Goal: Task Accomplishment & Management: Manage account settings

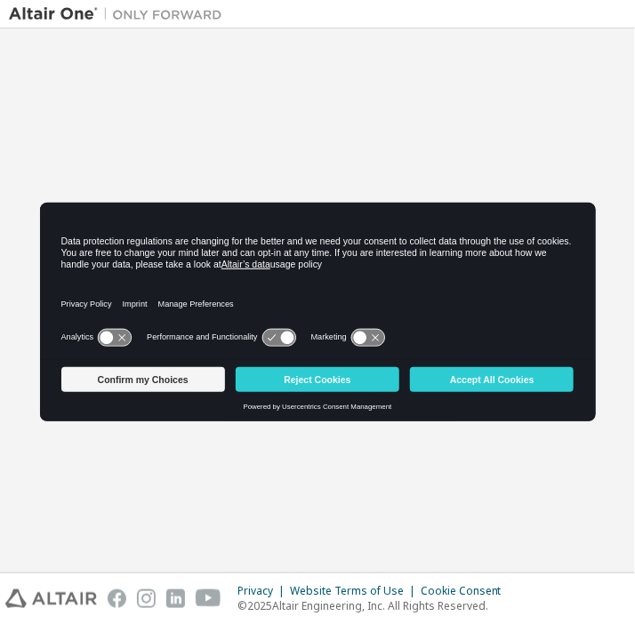
click at [108, 331] on icon at bounding box center [114, 337] width 33 height 17
click at [282, 338] on icon at bounding box center [286, 337] width 13 height 13
click at [376, 338] on icon at bounding box center [367, 337] width 33 height 17
click at [273, 340] on icon at bounding box center [278, 337] width 33 height 17
click at [285, 340] on icon at bounding box center [286, 337] width 13 height 13
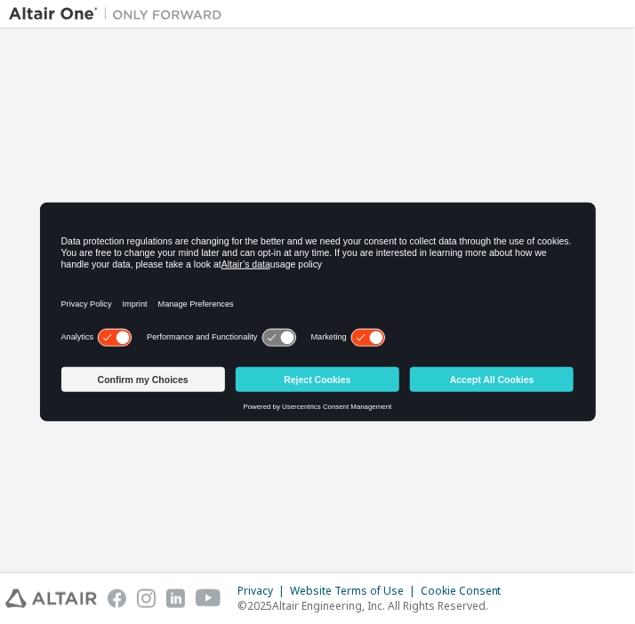
click at [283, 336] on icon at bounding box center [286, 337] width 13 height 13
click at [534, 386] on button "Accept All Cookies" at bounding box center [492, 379] width 164 height 25
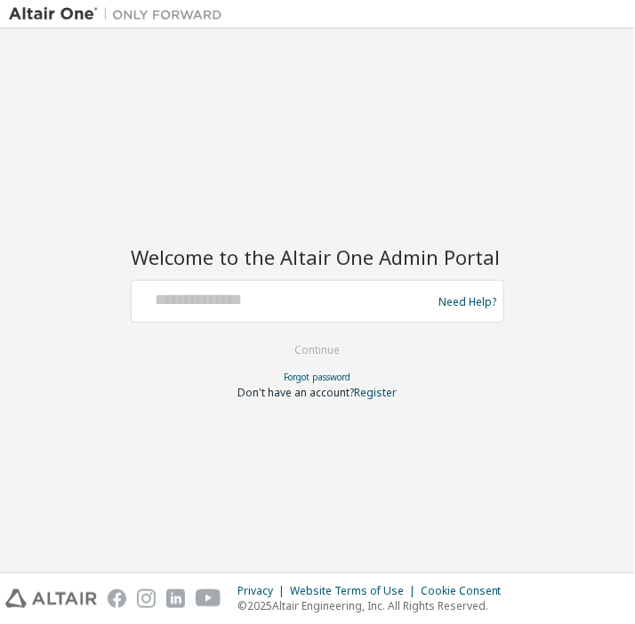
click at [313, 278] on div "Welcome to the Altair One Admin Portal Need Help? Please make sure that you pro…" at bounding box center [317, 312] width 373 height 176
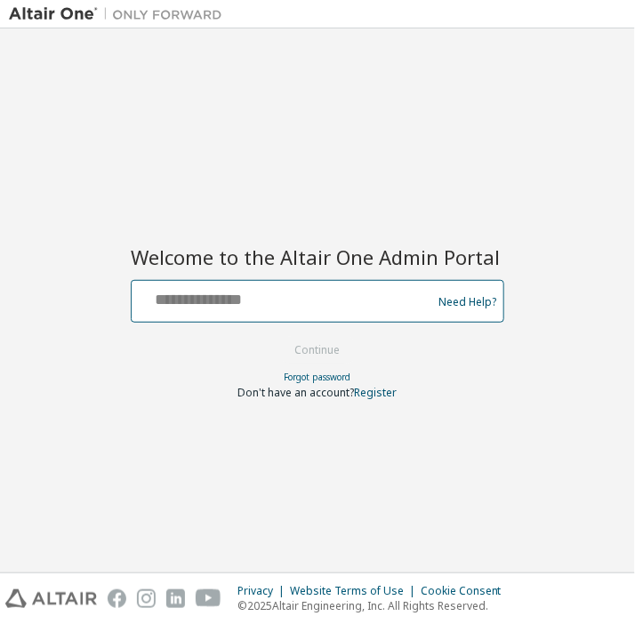
click at [313, 296] on input "text" at bounding box center [284, 298] width 291 height 26
type input "***"
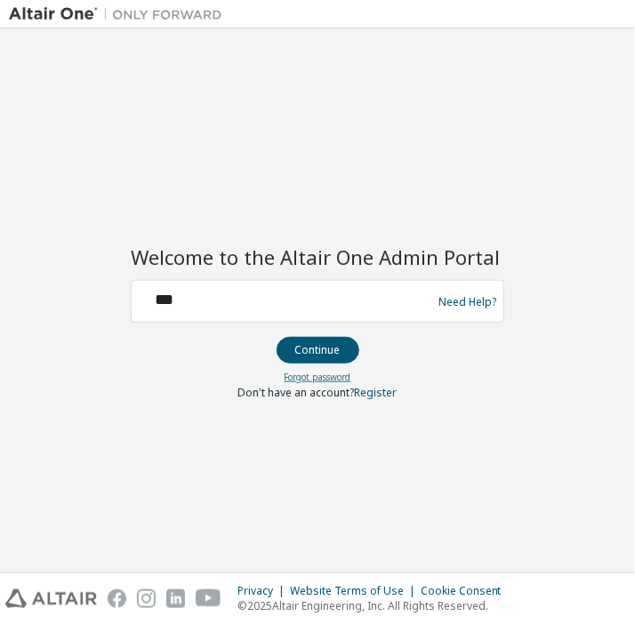
click at [339, 379] on link "Forgot password" at bounding box center [318, 377] width 67 height 12
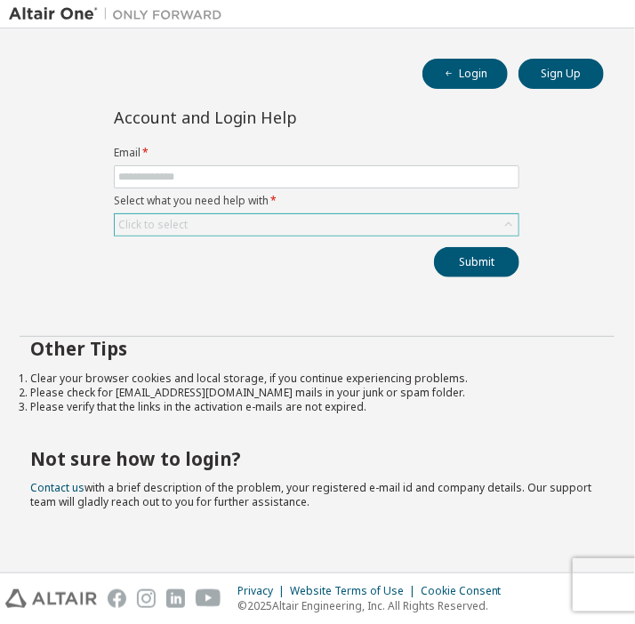
click at [253, 229] on div "Click to select" at bounding box center [317, 224] width 404 height 21
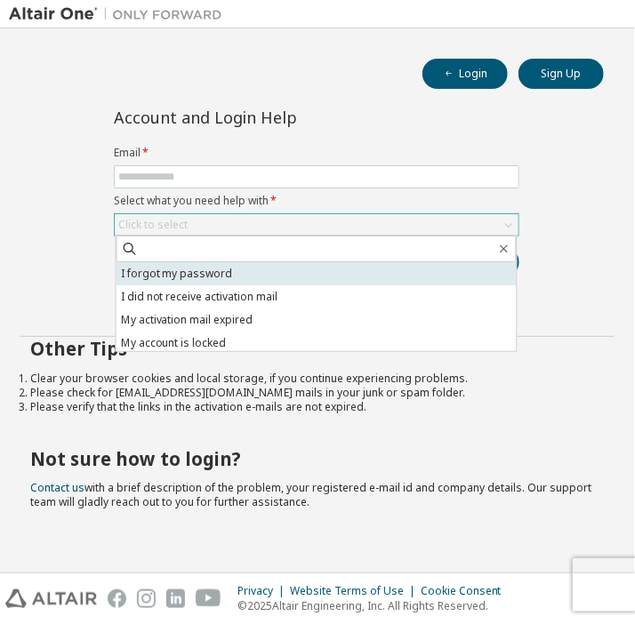
click at [234, 274] on li "I forgot my password" at bounding box center [316, 273] width 400 height 23
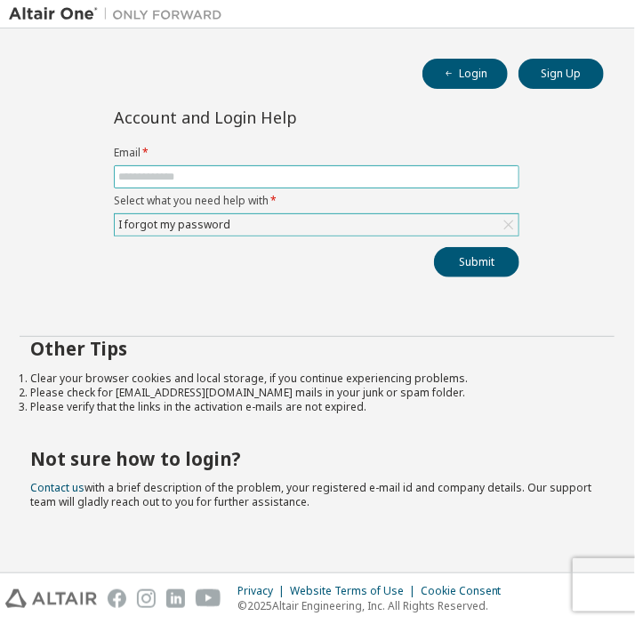
click at [228, 172] on input "text" at bounding box center [316, 177] width 397 height 14
paste input "**********"
type input "**********"
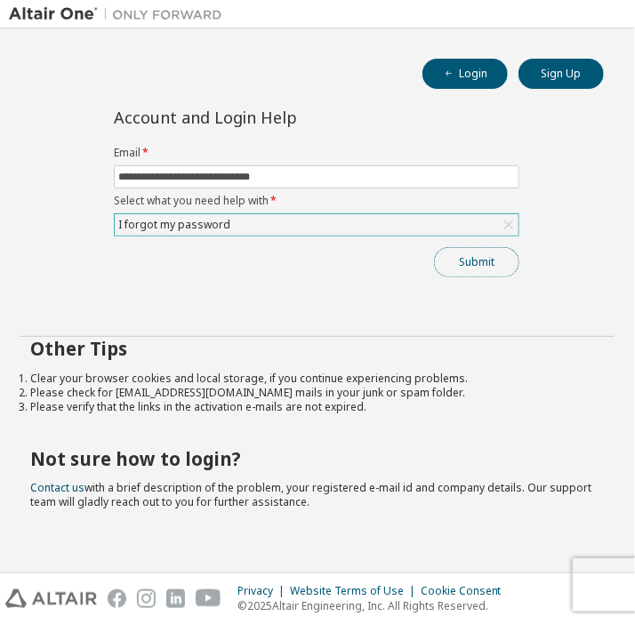
click at [477, 269] on button "Submit" at bounding box center [476, 262] width 85 height 30
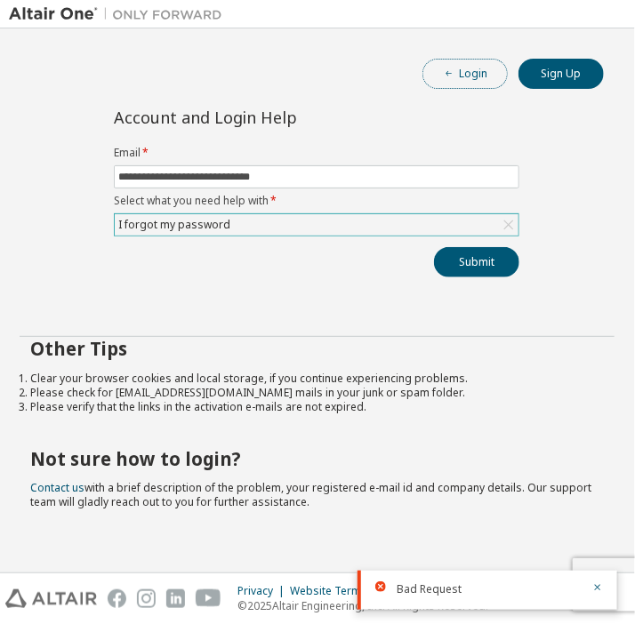
click at [446, 77] on icon "button" at bounding box center [449, 73] width 11 height 11
